Goal: Task Accomplishment & Management: Complete application form

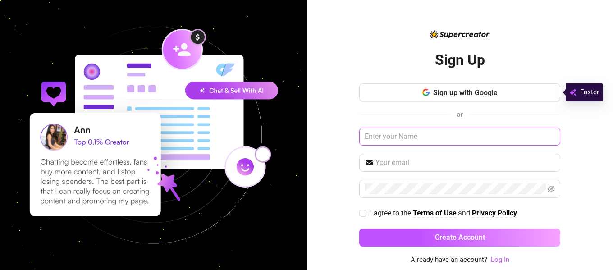
click at [424, 137] on input "text" at bounding box center [459, 137] width 201 height 18
type input "[PERSON_NAME]"
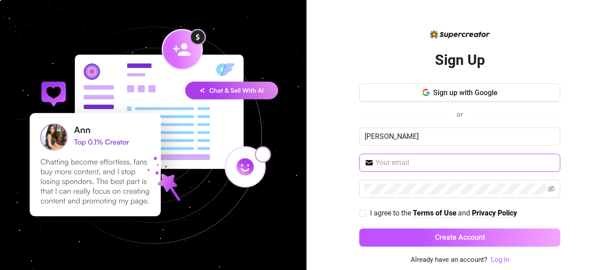
click at [449, 162] on input "text" at bounding box center [464, 162] width 179 height 11
type input "[EMAIL_ADDRESS][DOMAIN_NAME]"
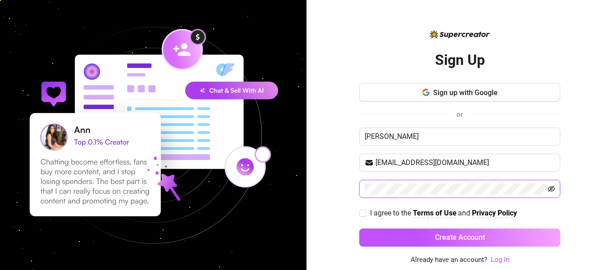
click at [552, 188] on icon "eye-invisible" at bounding box center [551, 188] width 7 height 7
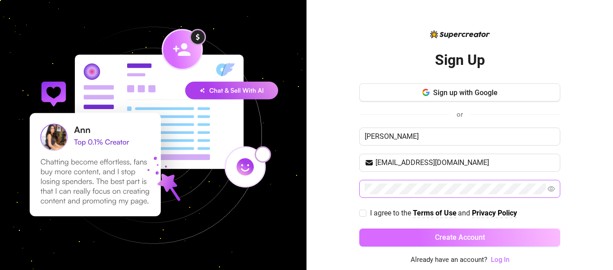
click at [489, 243] on button "Create Account" at bounding box center [459, 238] width 201 height 18
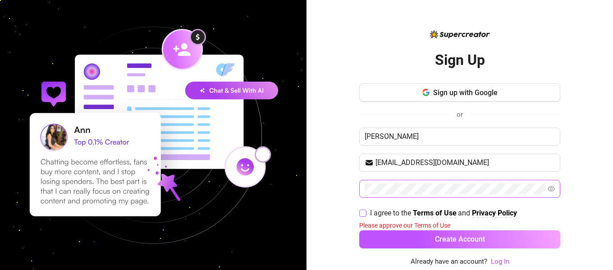
click at [364, 212] on input "I agree to the Terms of Use and Privacy Policy" at bounding box center [362, 213] width 6 height 6
checkbox input "true"
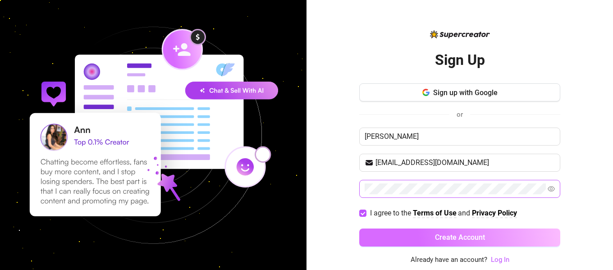
click at [477, 237] on span "Create Account" at bounding box center [460, 237] width 50 height 9
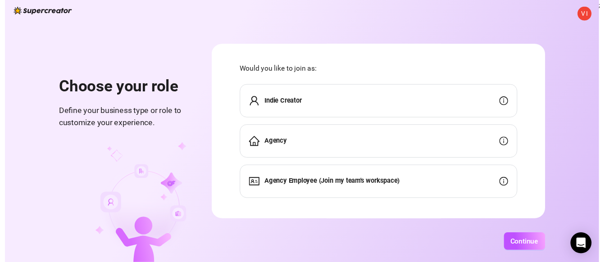
scroll to position [17, 0]
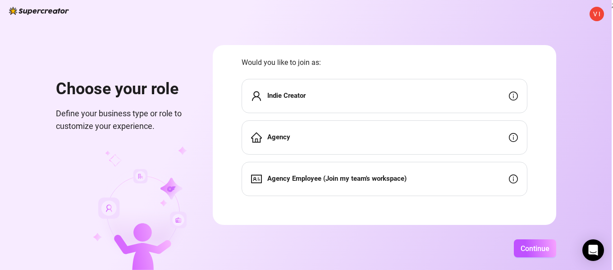
click at [362, 103] on div "Indie Creator" at bounding box center [385, 96] width 286 height 34
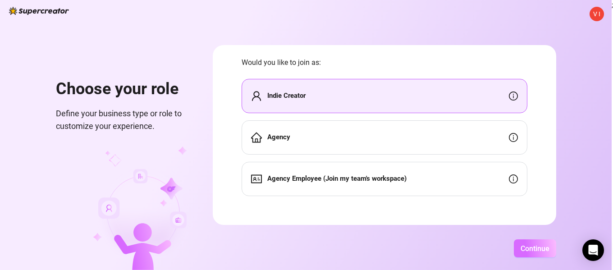
click at [521, 249] on span "Continue" at bounding box center [535, 248] width 29 height 9
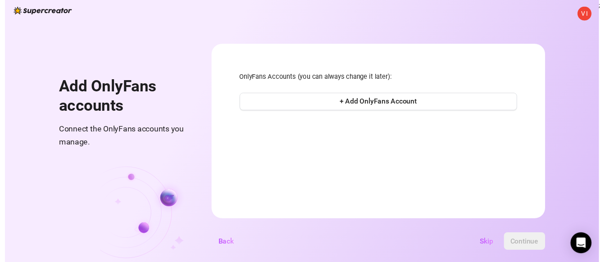
scroll to position [0, 0]
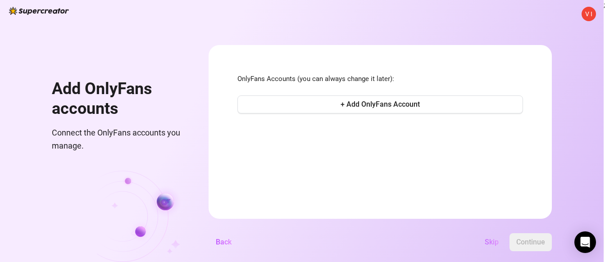
click at [498, 247] on span "Skip" at bounding box center [492, 242] width 14 height 9
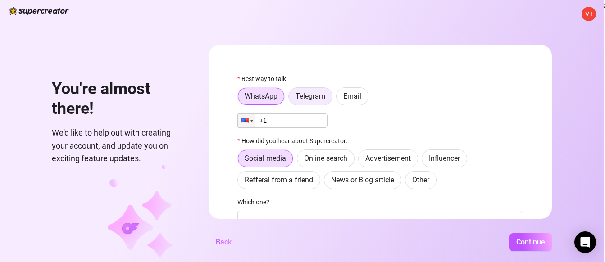
click at [314, 100] on span "Telegram" at bounding box center [311, 96] width 30 height 9
click at [291, 99] on input "Telegram" at bounding box center [291, 99] width 0 height 0
click at [259, 91] on label "WhatsApp" at bounding box center [261, 96] width 47 height 18
click at [240, 99] on input "WhatsApp" at bounding box center [240, 99] width 0 height 0
click at [255, 124] on div at bounding box center [246, 121] width 17 height 14
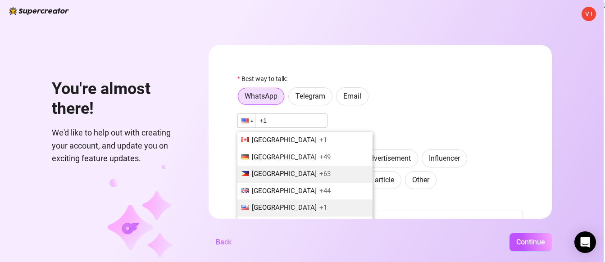
click at [271, 175] on span "[GEOGRAPHIC_DATA]" at bounding box center [284, 174] width 65 height 8
type input "+63"
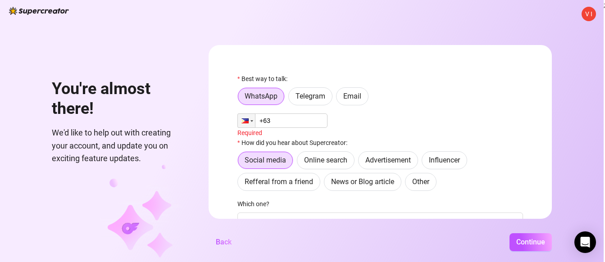
click at [296, 119] on input "+63" at bounding box center [283, 121] width 90 height 14
click at [361, 99] on span "Email" at bounding box center [352, 96] width 18 height 9
click at [339, 99] on input "Email" at bounding box center [339, 99] width 0 height 0
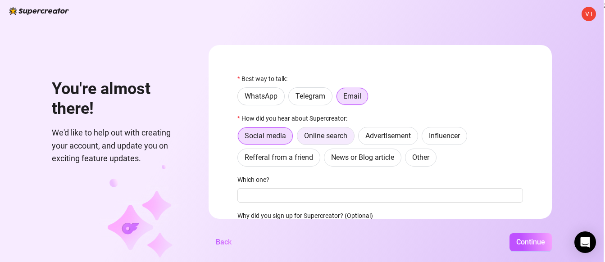
click at [324, 142] on label "Online search" at bounding box center [326, 136] width 58 height 18
click at [300, 138] on input "Online search" at bounding box center [300, 138] width 0 height 0
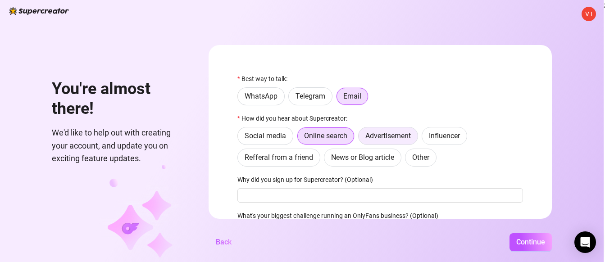
click at [381, 138] on span "Advertisement" at bounding box center [389, 136] width 46 height 9
click at [361, 138] on input "Advertisement" at bounding box center [361, 138] width 0 height 0
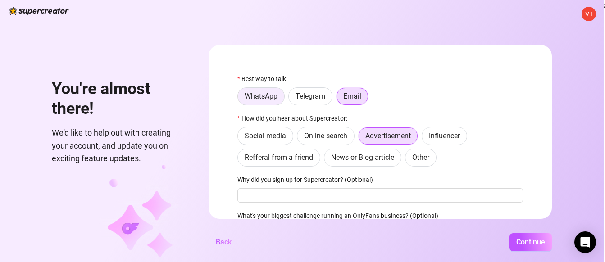
click at [259, 93] on span "WhatsApp" at bounding box center [261, 96] width 33 height 9
click at [240, 99] on input "WhatsApp" at bounding box center [240, 99] width 0 height 0
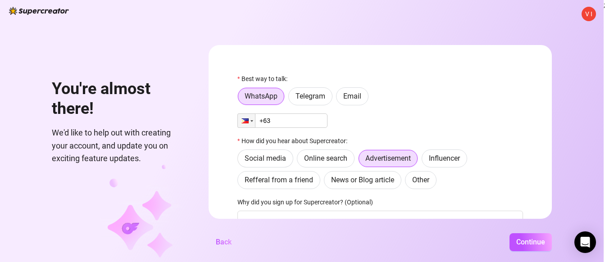
click at [286, 118] on input "+63" at bounding box center [283, 121] width 90 height 14
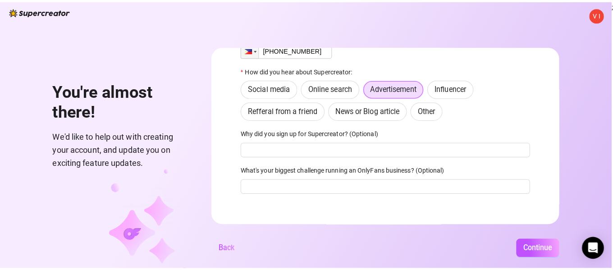
scroll to position [74, 0]
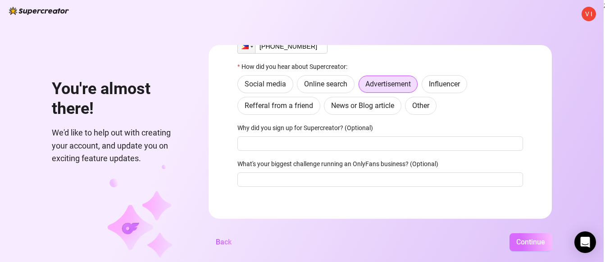
type input "[PHONE_NUMBER]"
click at [541, 252] on button "Continue" at bounding box center [531, 242] width 42 height 18
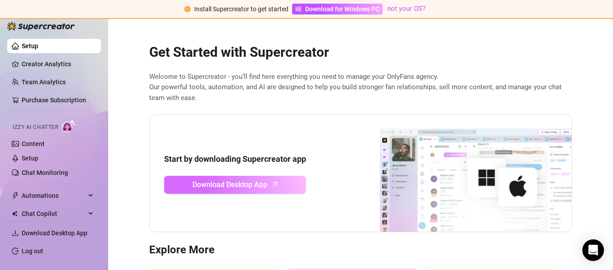
click at [257, 187] on span "Download Desktop App" at bounding box center [229, 184] width 75 height 11
